Goal: Task Accomplishment & Management: Complete application form

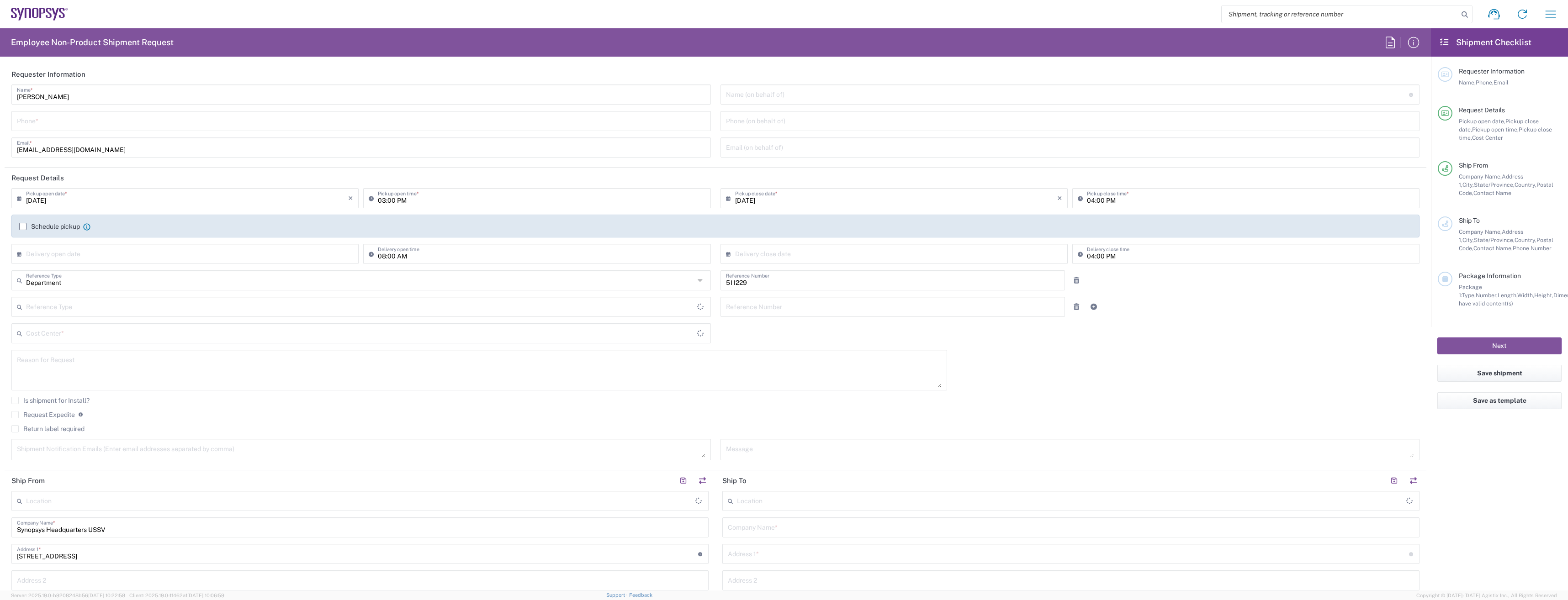
type input "SE80, DDG, CP RD 511229"
type input "[US_STATE]"
type input "Delivered at Place"
type input "[GEOGRAPHIC_DATA]"
type input "Headquarters USSV"
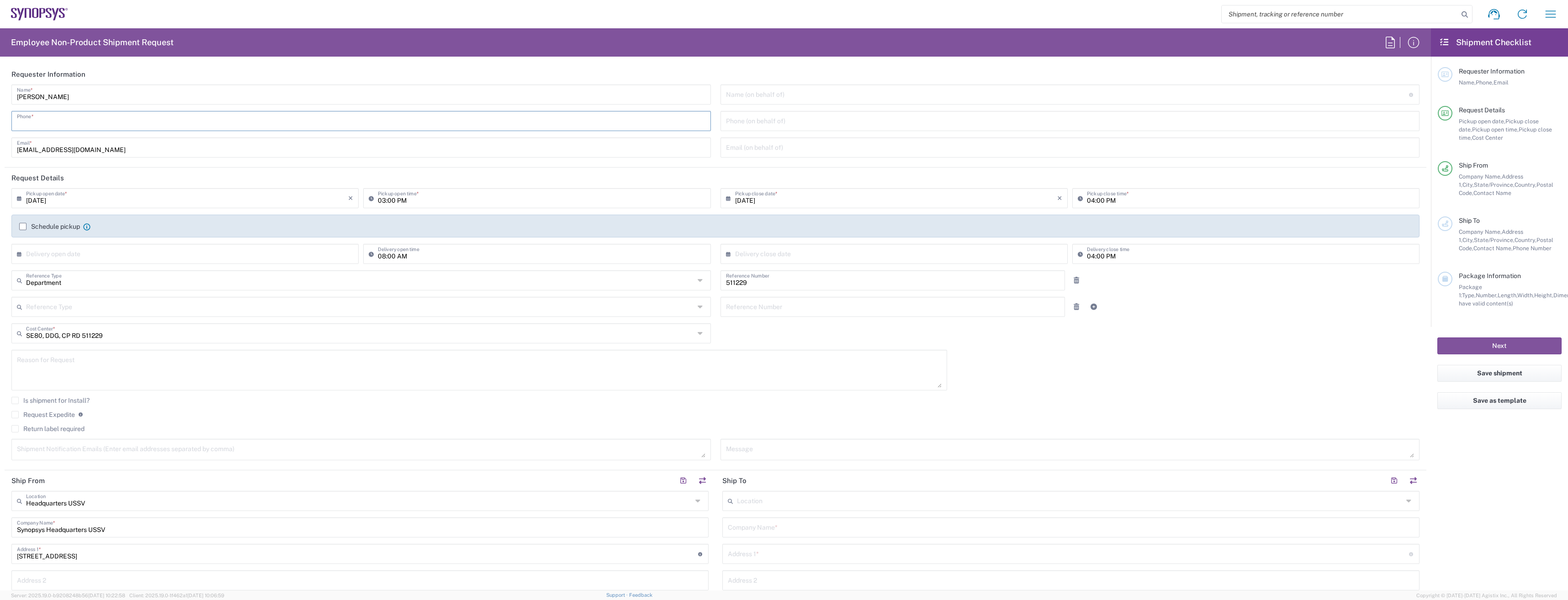
click at [106, 123] on input "tel" at bounding box center [361, 121] width 689 height 16
type input "707439246"
click at [57, 254] on input "text" at bounding box center [187, 253] width 323 height 16
click at [46, 201] on input "09/22/2025" at bounding box center [187, 198] width 323 height 16
click at [171, 281] on span "23" at bounding box center [173, 281] width 14 height 13
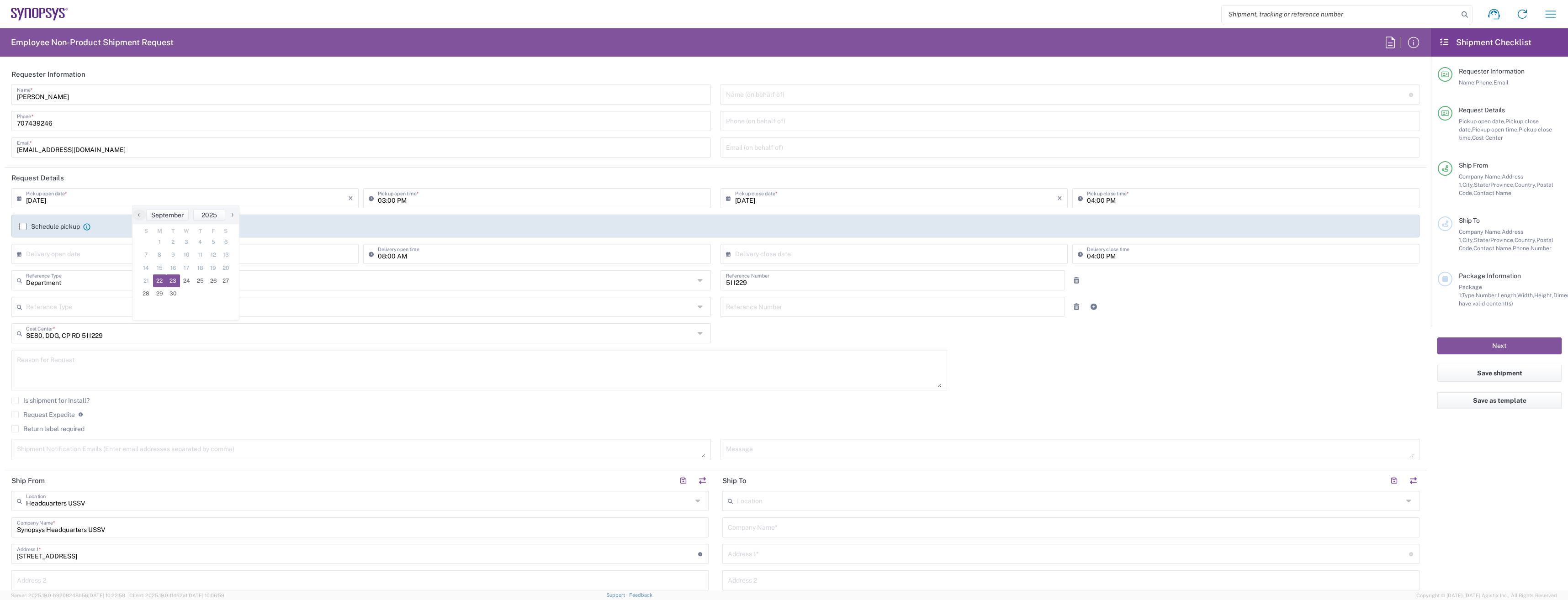
type input "09/23/2025"
click at [22, 227] on label "Schedule pickup" at bounding box center [48, 225] width 60 height 7
click at [23, 226] on input "Schedule pickup" at bounding box center [23, 226] width 0 height 0
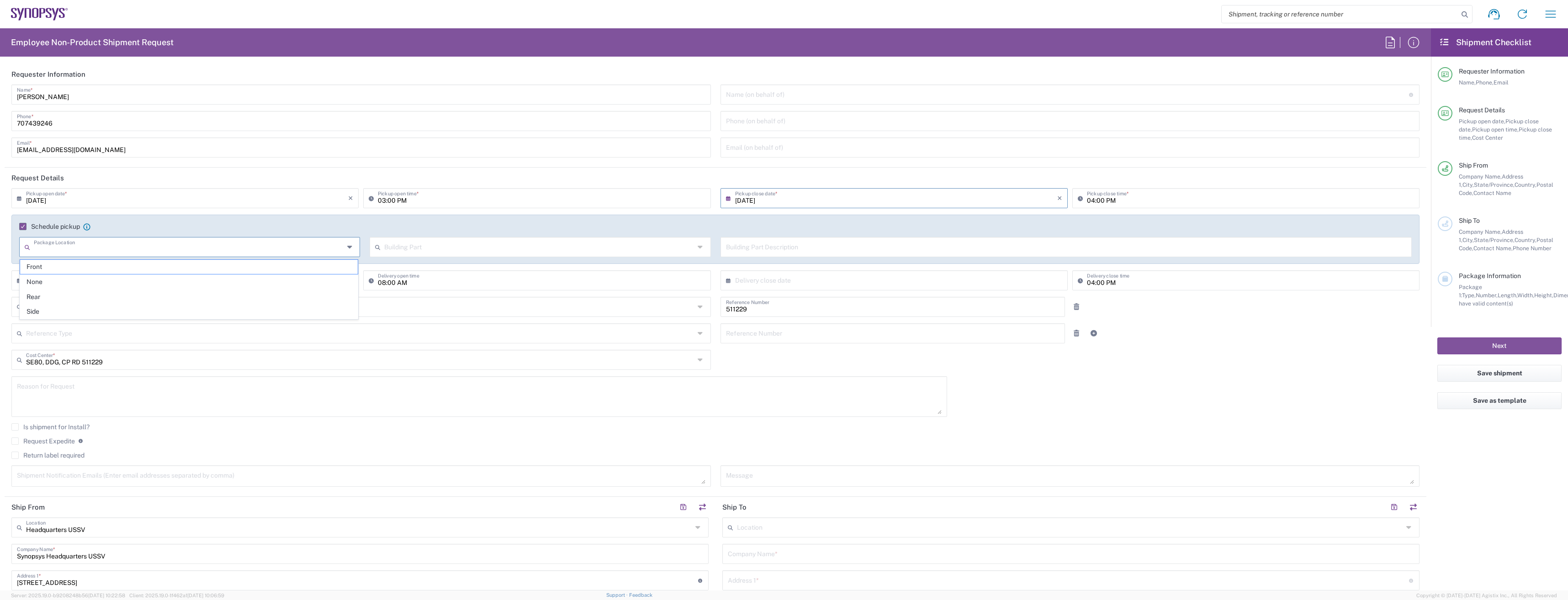
click at [81, 251] on input "text" at bounding box center [189, 246] width 311 height 16
click at [69, 269] on span "Front" at bounding box center [188, 267] width 337 height 14
type input "Front"
click at [437, 245] on input "text" at bounding box center [539, 246] width 311 height 16
click at [439, 271] on span "Apartment" at bounding box center [537, 267] width 337 height 14
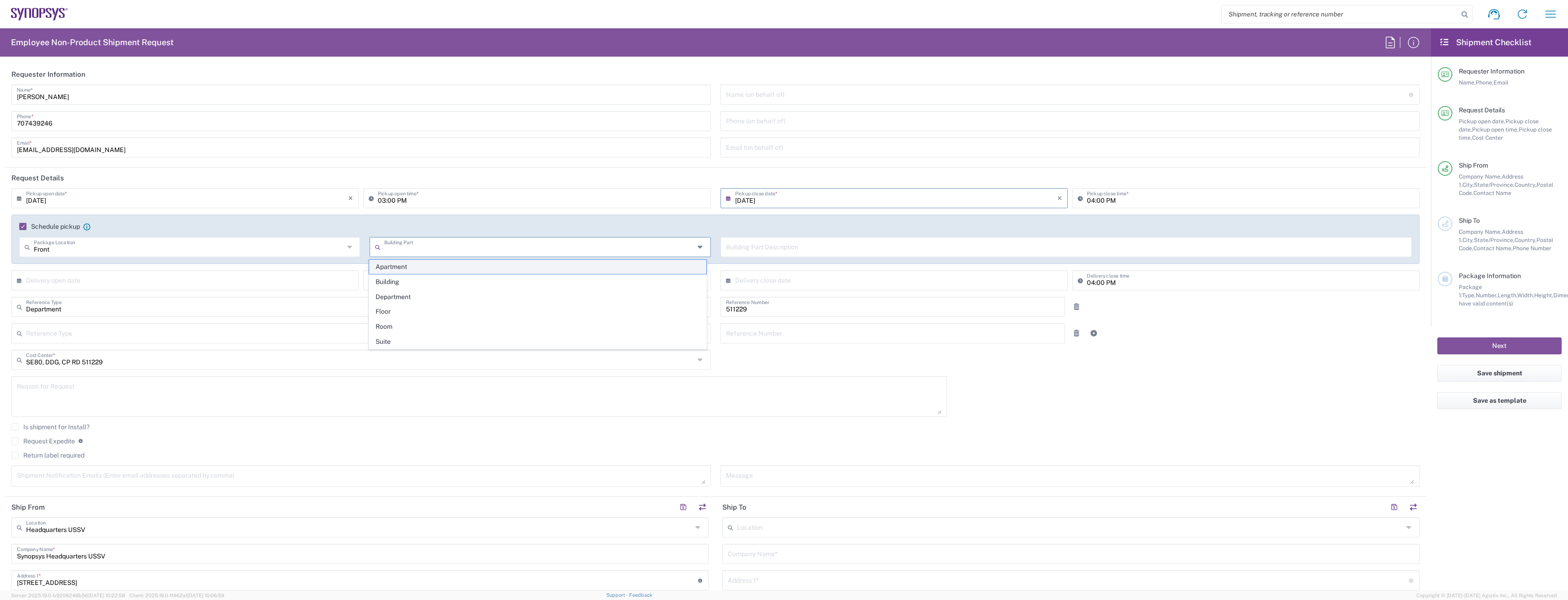
type input "Apartment"
click at [823, 253] on input "text" at bounding box center [1066, 246] width 681 height 16
click at [171, 283] on input "text" at bounding box center [187, 280] width 323 height 16
click at [162, 362] on span "22" at bounding box center [160, 363] width 14 height 13
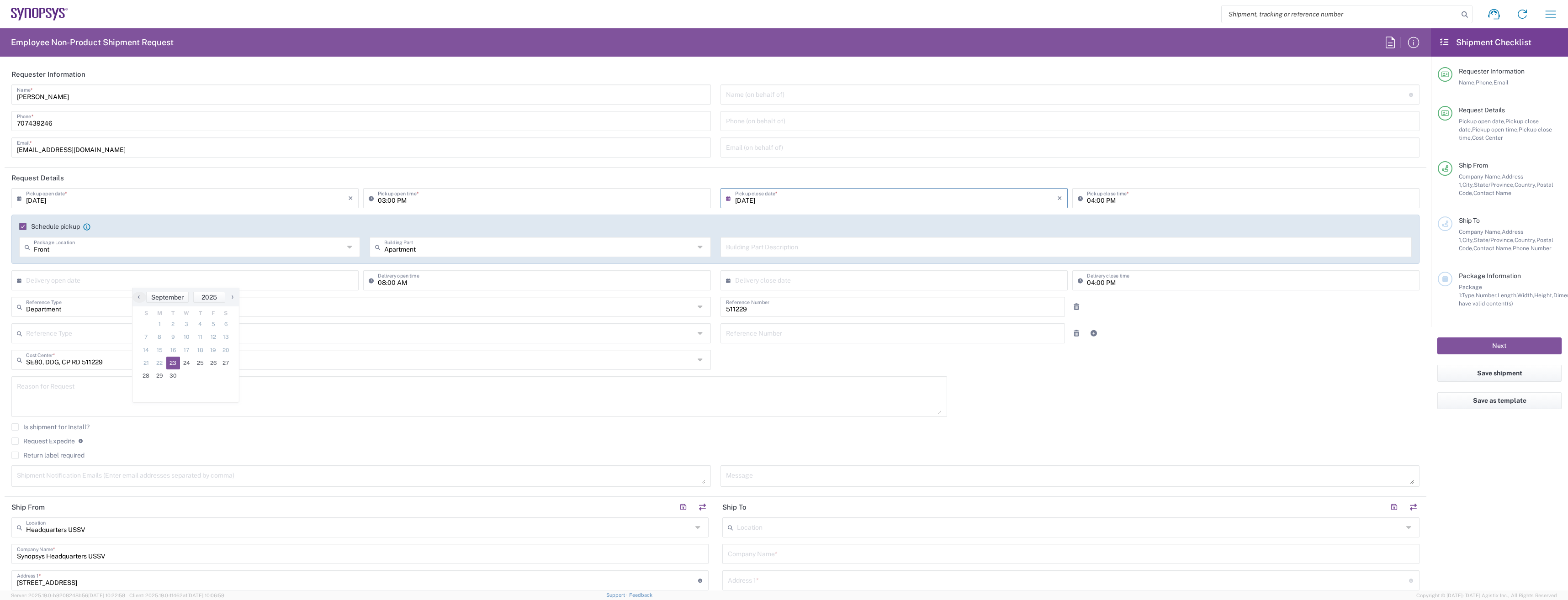
click at [172, 359] on span "23" at bounding box center [173, 363] width 14 height 13
type input "09/23/2025"
click at [876, 282] on input "text" at bounding box center [896, 280] width 323 height 16
click at [878, 363] on span "23" at bounding box center [878, 363] width 14 height 13
type input "09/23/2025"
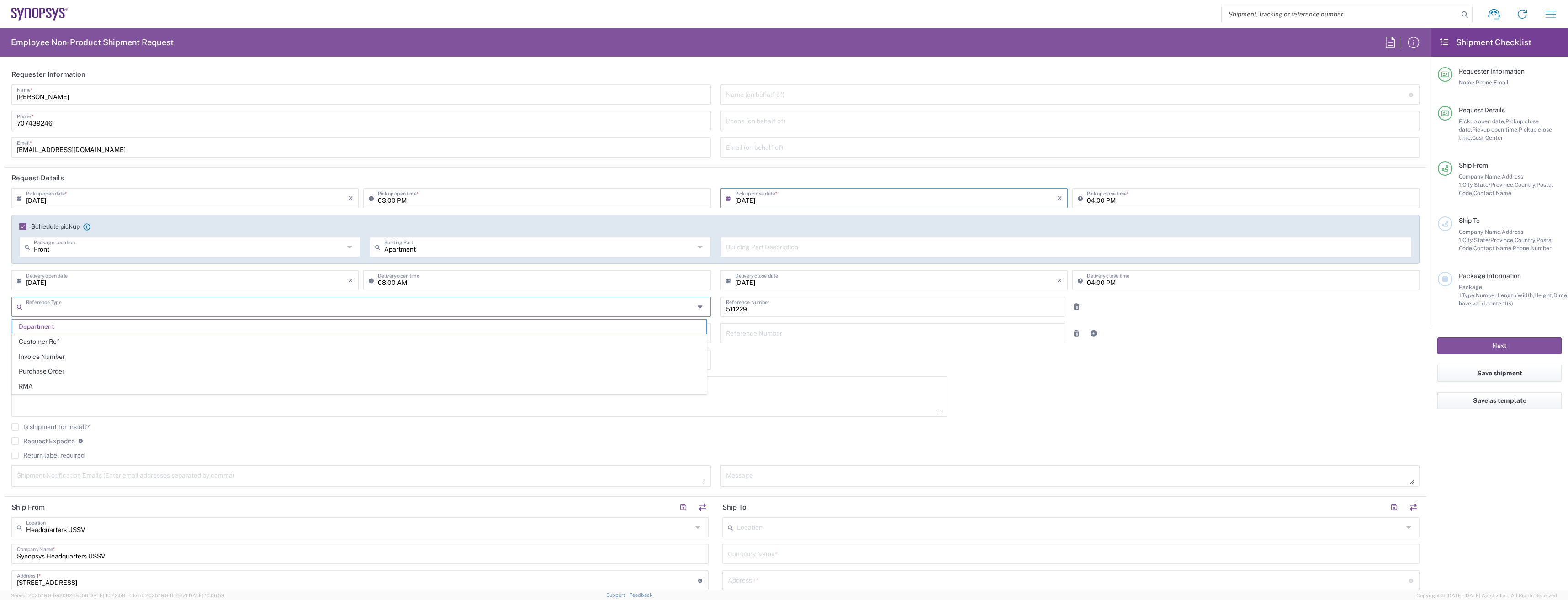
click at [96, 307] on input "text" at bounding box center [360, 306] width 669 height 16
click at [876, 321] on div "511229 Reference Number" at bounding box center [892, 309] width 354 height 27
type input "Department"
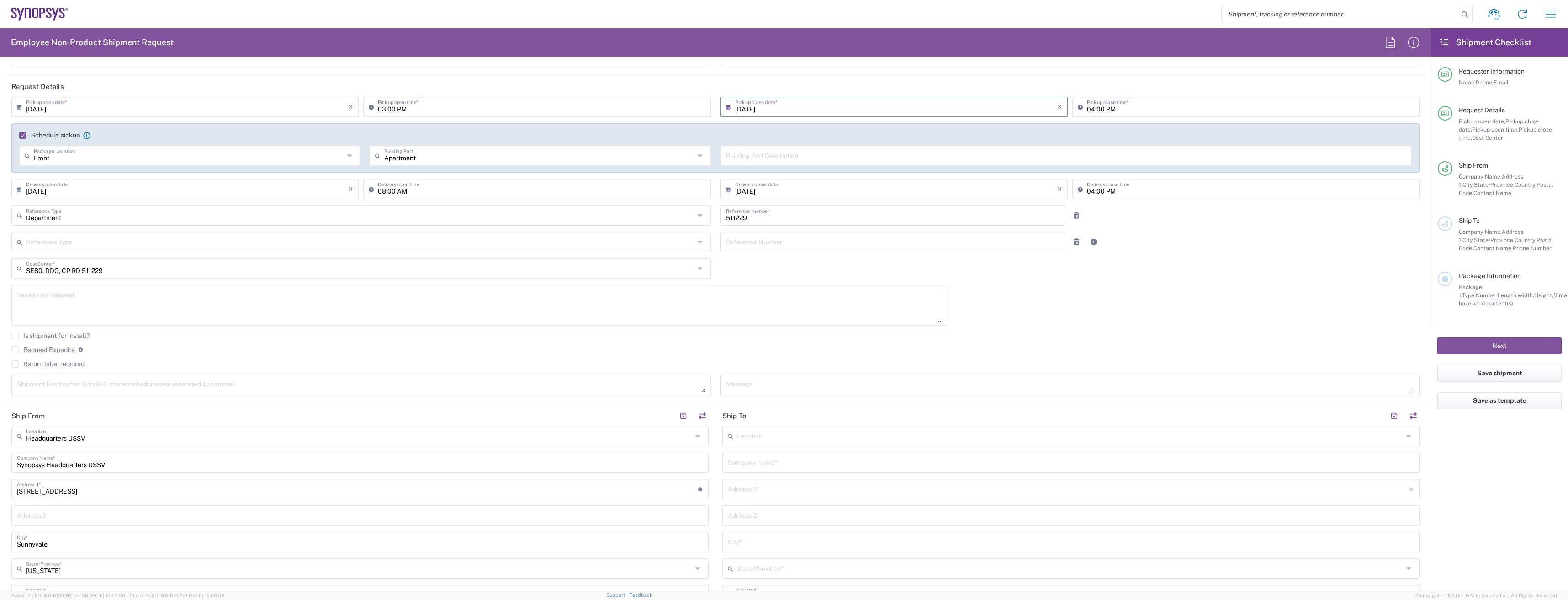
scroll to position [137, 0]
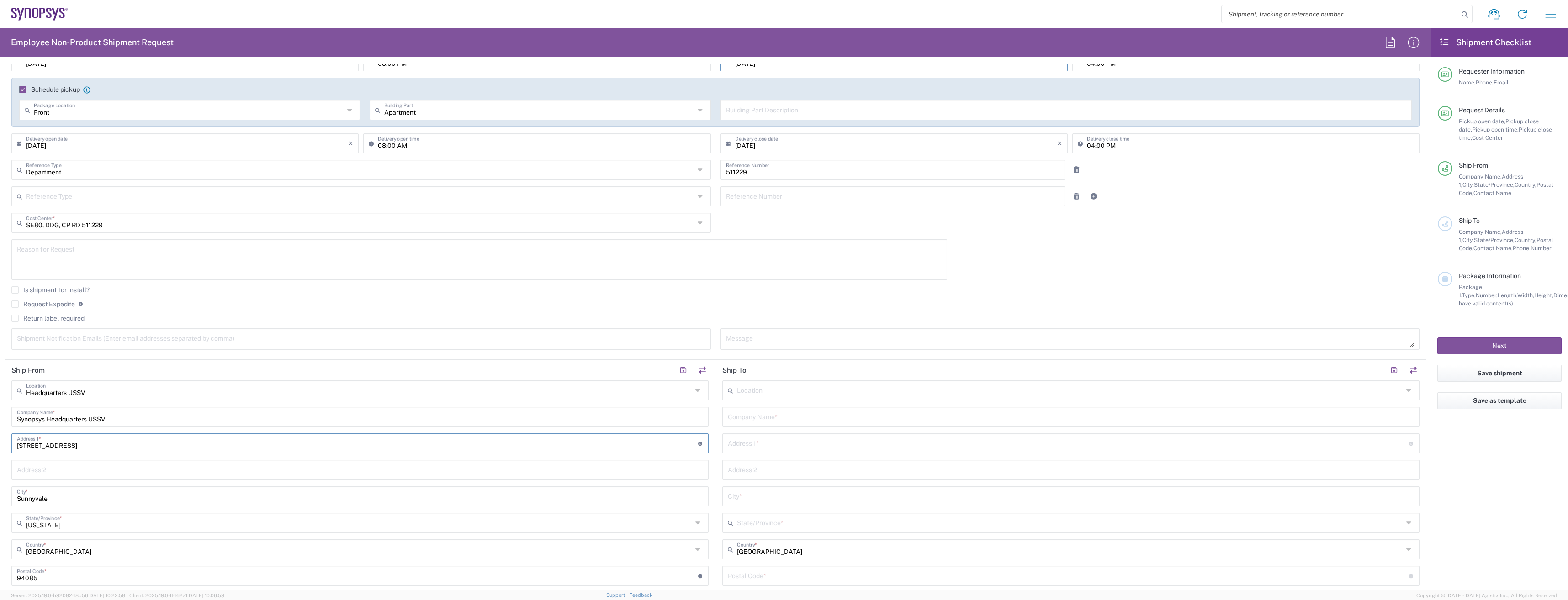
click at [74, 447] on input "[STREET_ADDRESS]" at bounding box center [357, 443] width 682 height 16
click at [634, 399] on div "Headquarters USSV Location" at bounding box center [360, 390] width 697 height 20
type input "s"
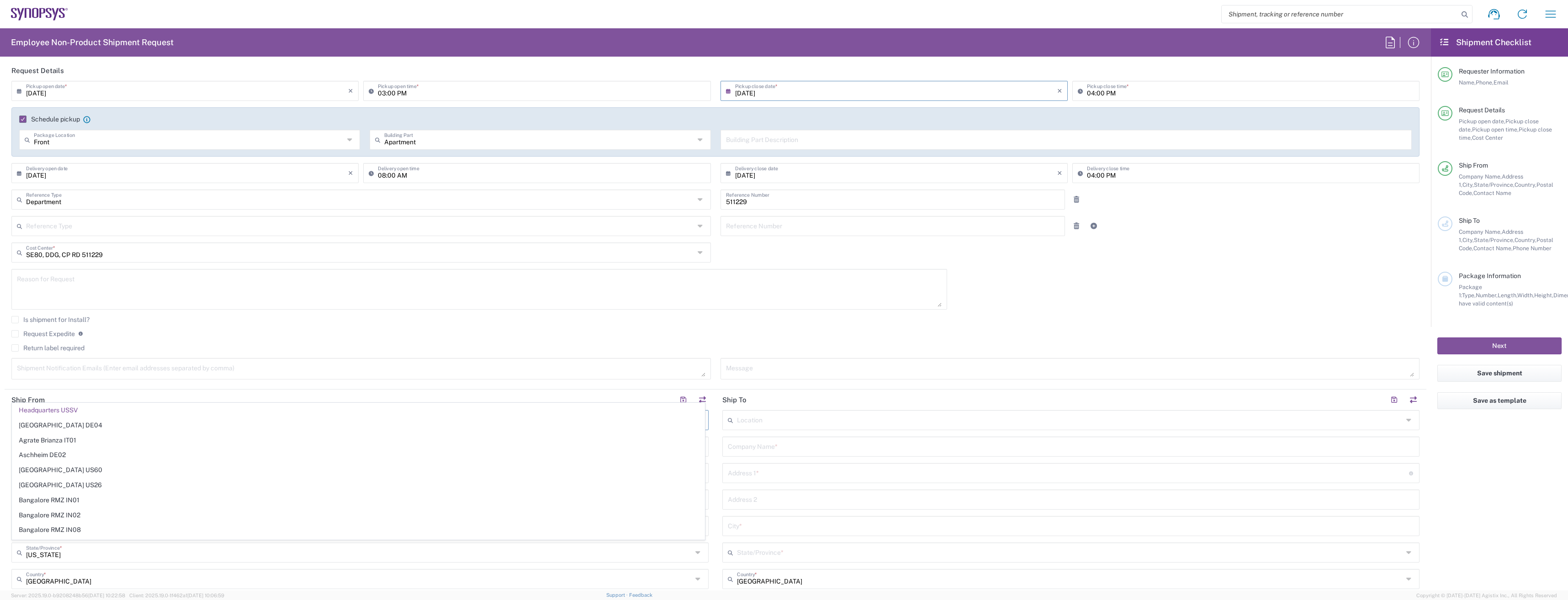
scroll to position [91, 0]
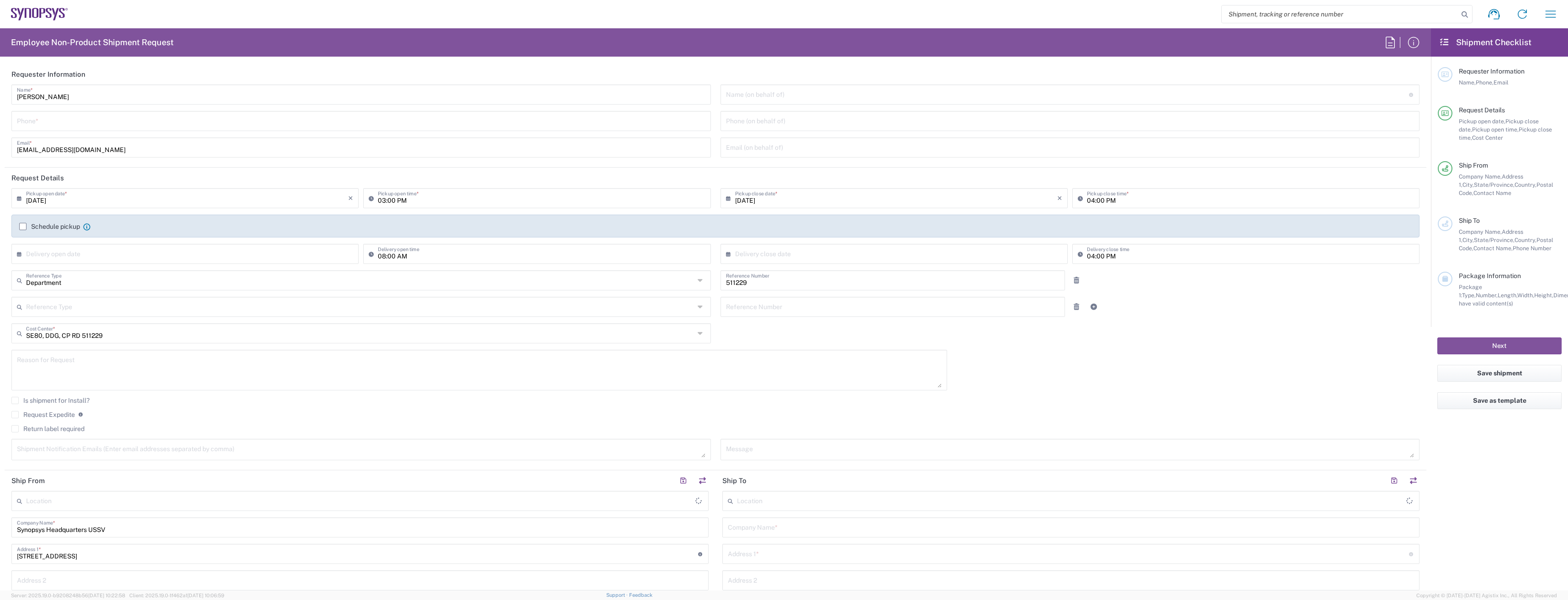
type input "Headquarters USSV"
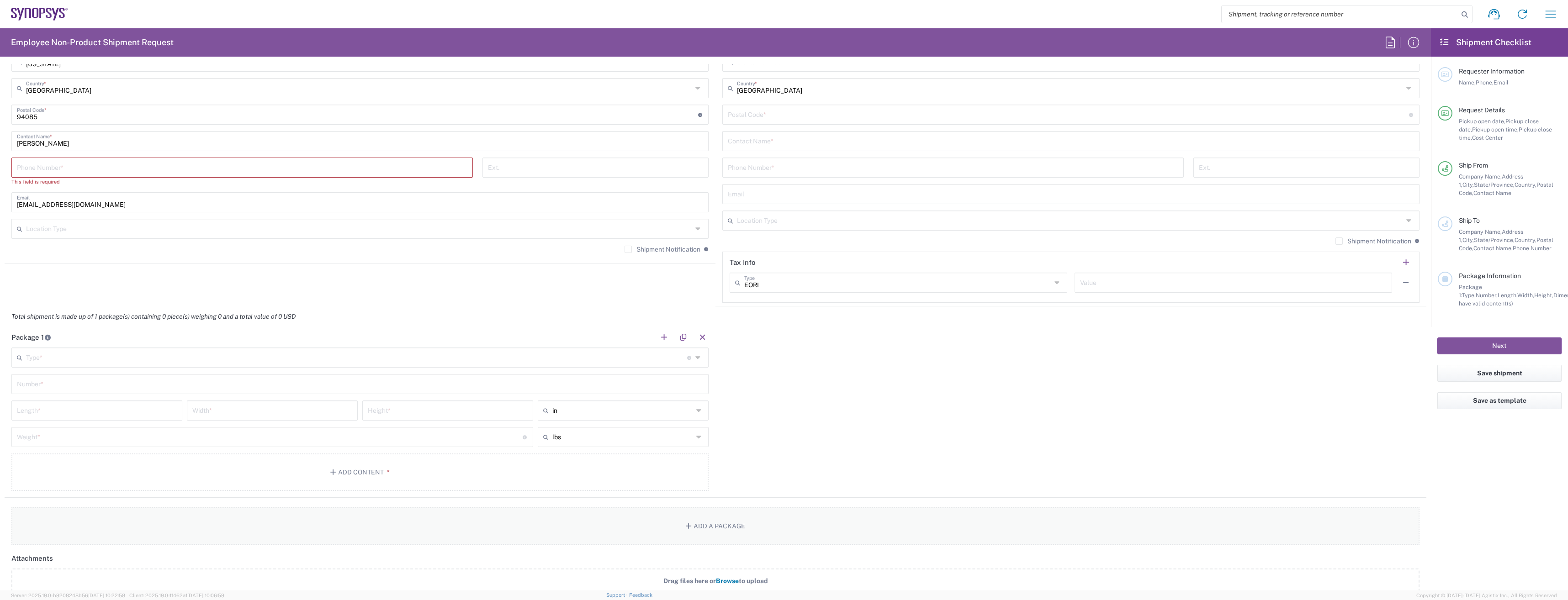
scroll to position [601, 0]
